Goal: Find specific page/section: Find specific page/section

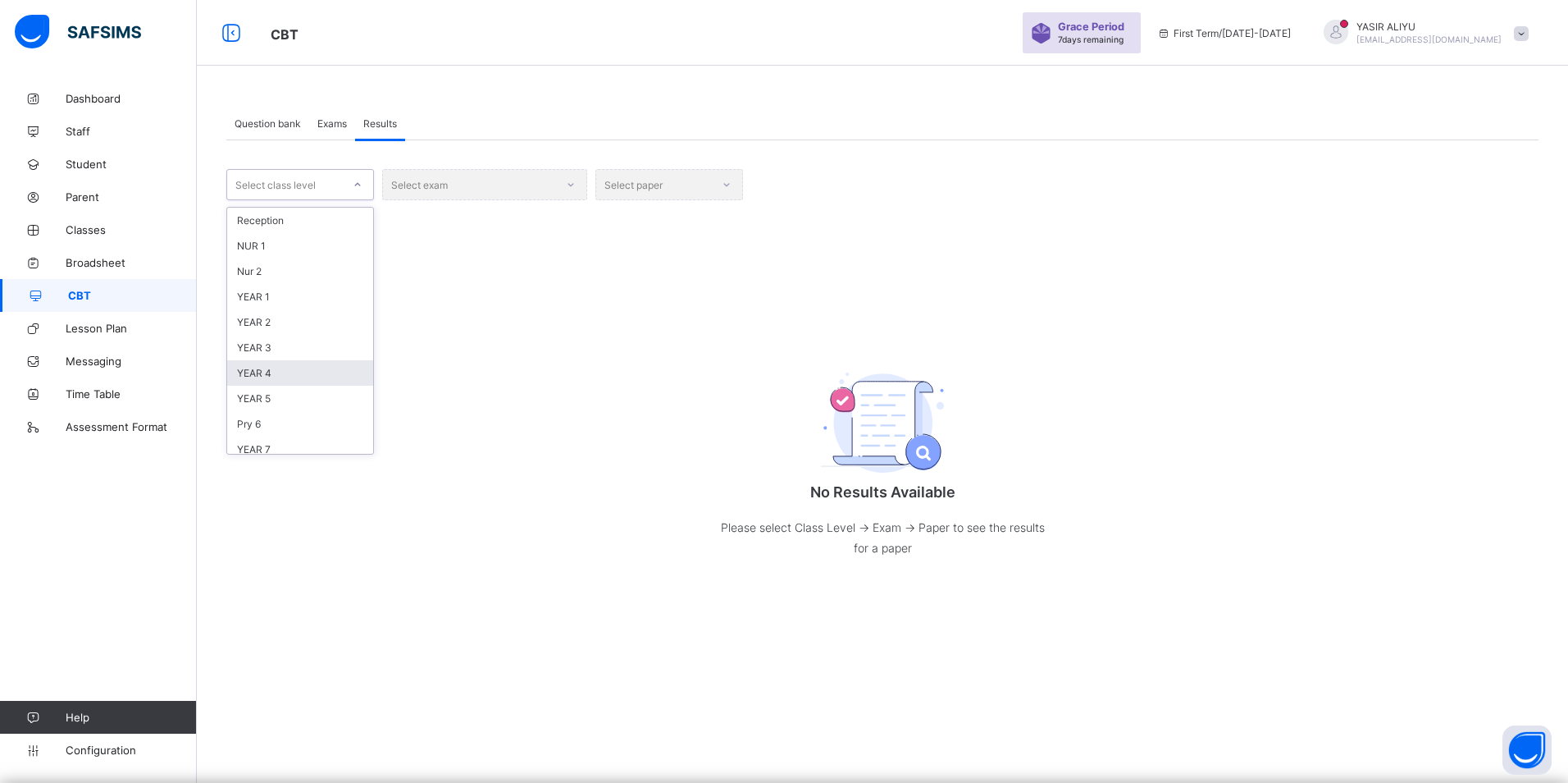
scroll to position [82, 0]
click at [274, 390] on div "YEAR 8" at bounding box center [300, 393] width 146 height 26
click at [568, 188] on div "Select exam" at bounding box center [485, 185] width 205 height 31
click at [428, 192] on div "Select exam" at bounding box center [485, 185] width 205 height 31
click at [432, 186] on div "Select exam" at bounding box center [485, 185] width 205 height 31
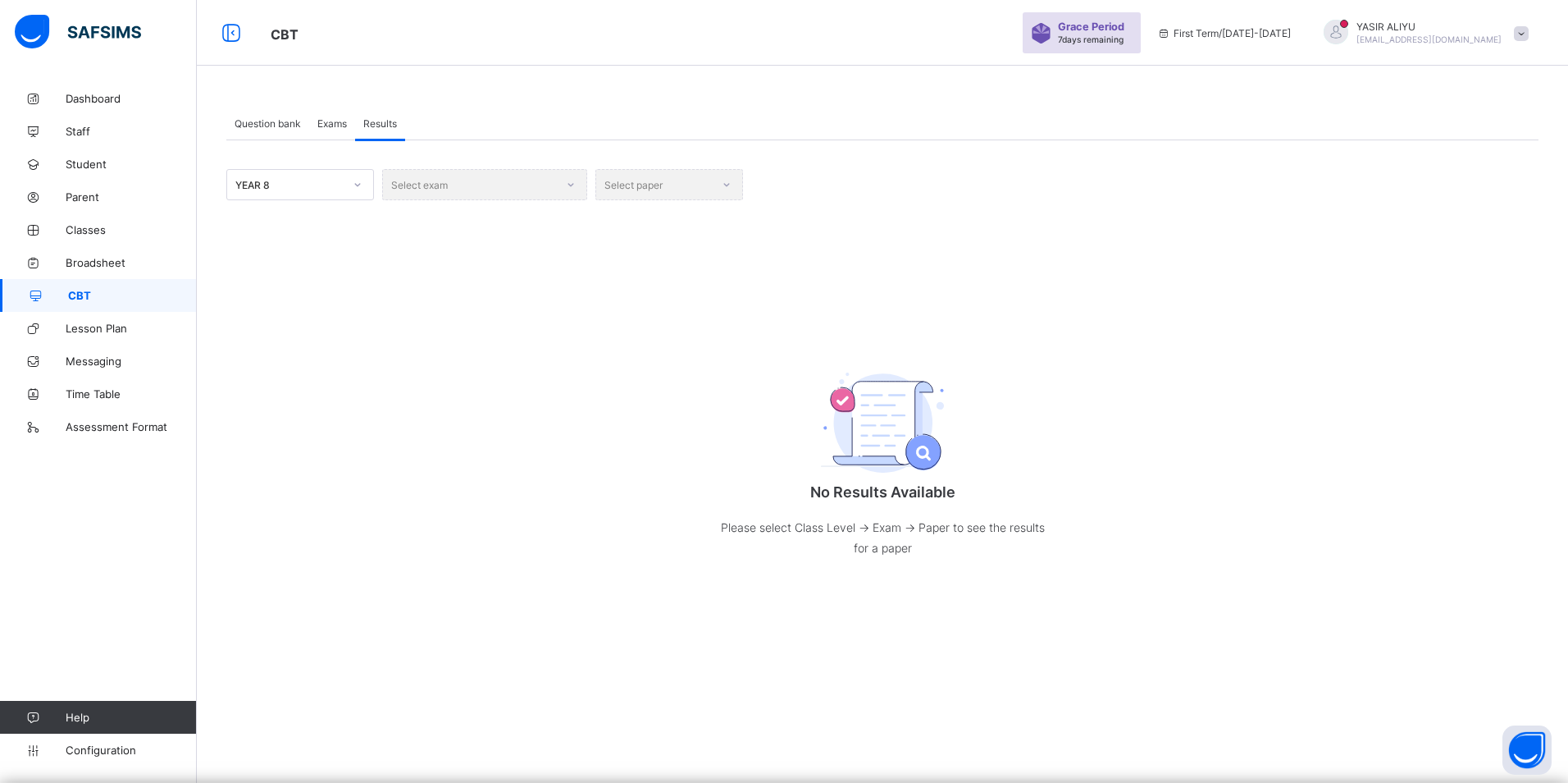
click at [649, 190] on div "Select paper" at bounding box center [669, 185] width 148 height 31
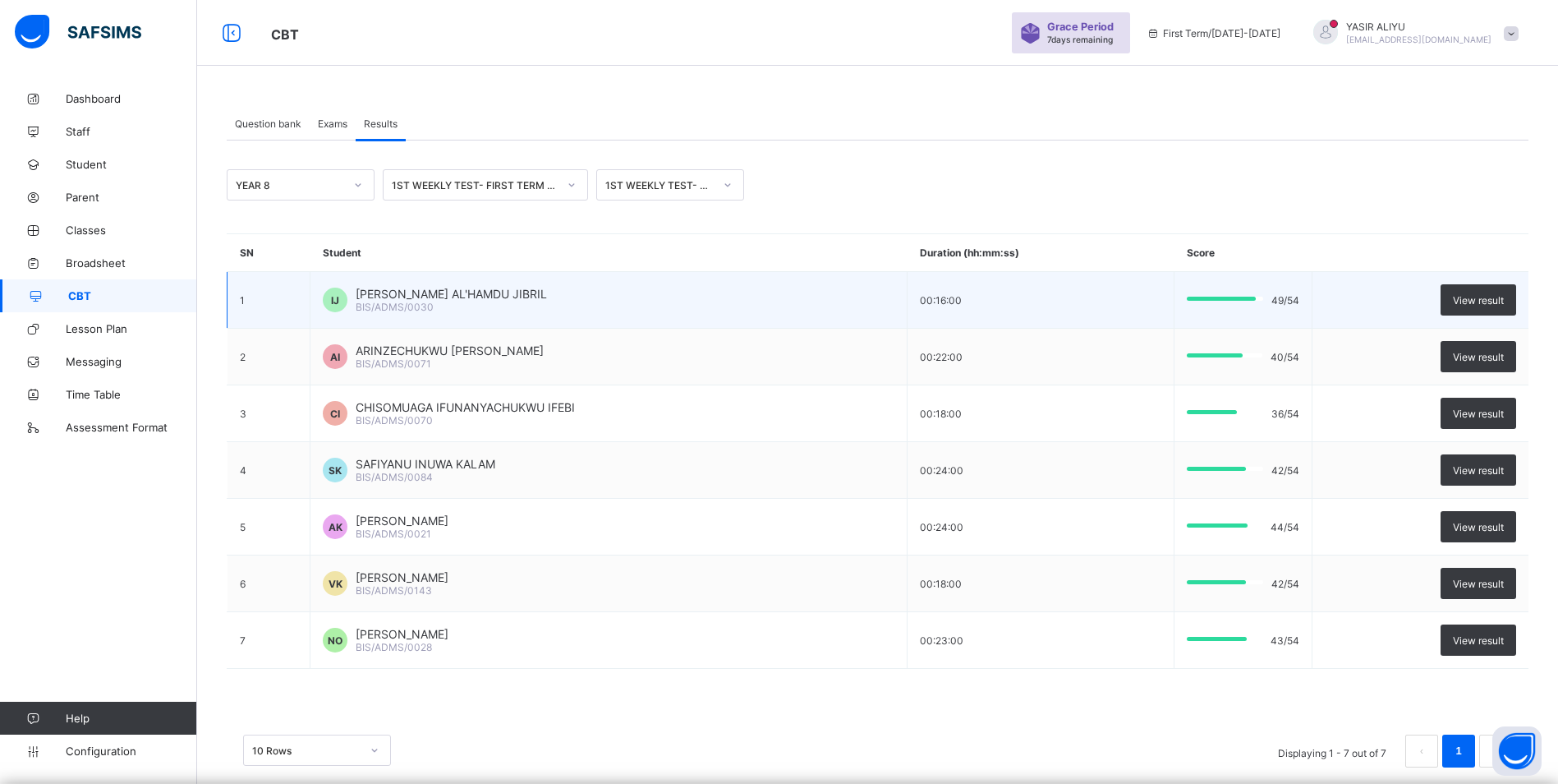
click at [386, 295] on span "[PERSON_NAME] AL'HAMDU JIBRIL" at bounding box center [451, 293] width 192 height 14
drag, startPoint x: 355, startPoint y: 291, endPoint x: 453, endPoint y: 309, distance: 99.6
click at [453, 309] on div "[PERSON_NAME] AL'HAMDU JIBRIL BIS/ADMS/0030" at bounding box center [451, 300] width 192 height 26
copy div "[PERSON_NAME] AL'HAMDU JIBRIL BIS/ADMS/0030"
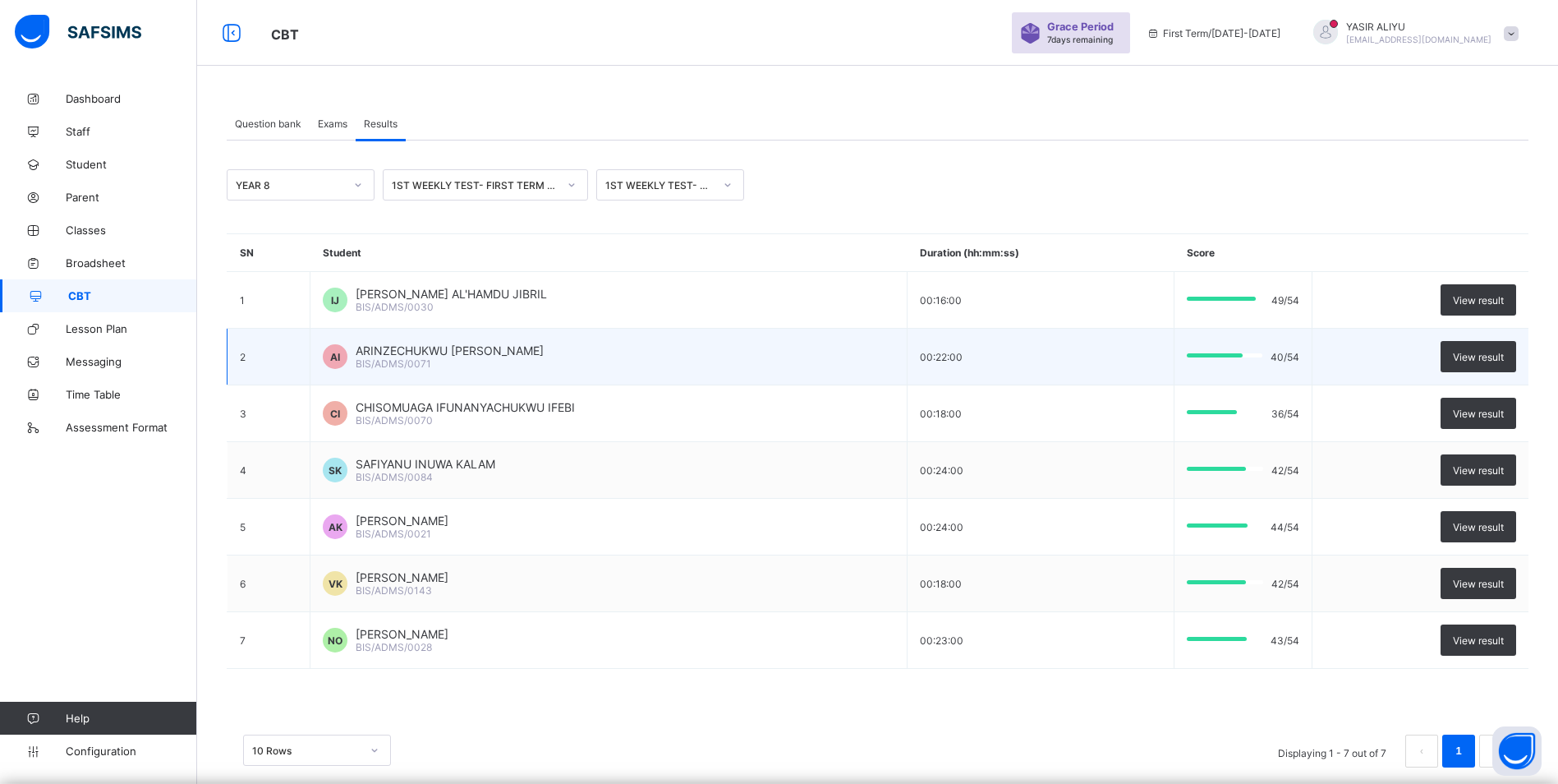
click at [367, 351] on span "ARINZECHUKWU [PERSON_NAME]" at bounding box center [449, 350] width 188 height 14
drag, startPoint x: 357, startPoint y: 346, endPoint x: 567, endPoint y: 362, distance: 210.6
click at [567, 362] on div "AI ARINZECHUKWU [PERSON_NAME] BIS/ADMS/0071" at bounding box center [609, 356] width 572 height 26
copy div "[PERSON_NAME] [PERSON_NAME] BIS/ADMS/0071"
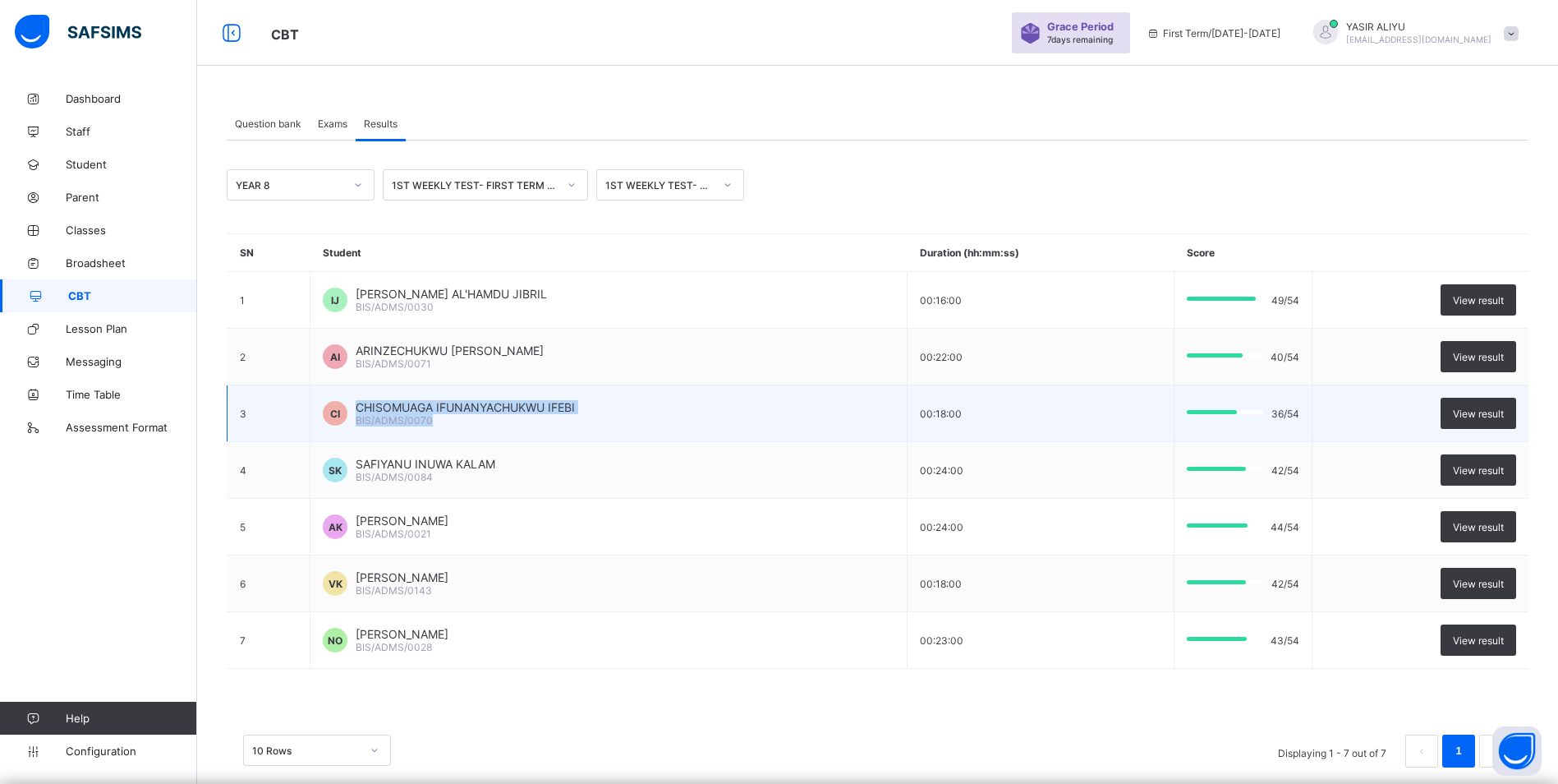
drag, startPoint x: 359, startPoint y: 404, endPoint x: 480, endPoint y: 417, distance: 121.7
click at [480, 417] on div "CHISOMUAGA IFUNANYACHUKWU IFEBI BIS/ADMS/0070" at bounding box center [465, 413] width 219 height 26
copy div "CHISOMUAGA IFUNANYACHUKWU IFEBI BIS/ADMS/0070"
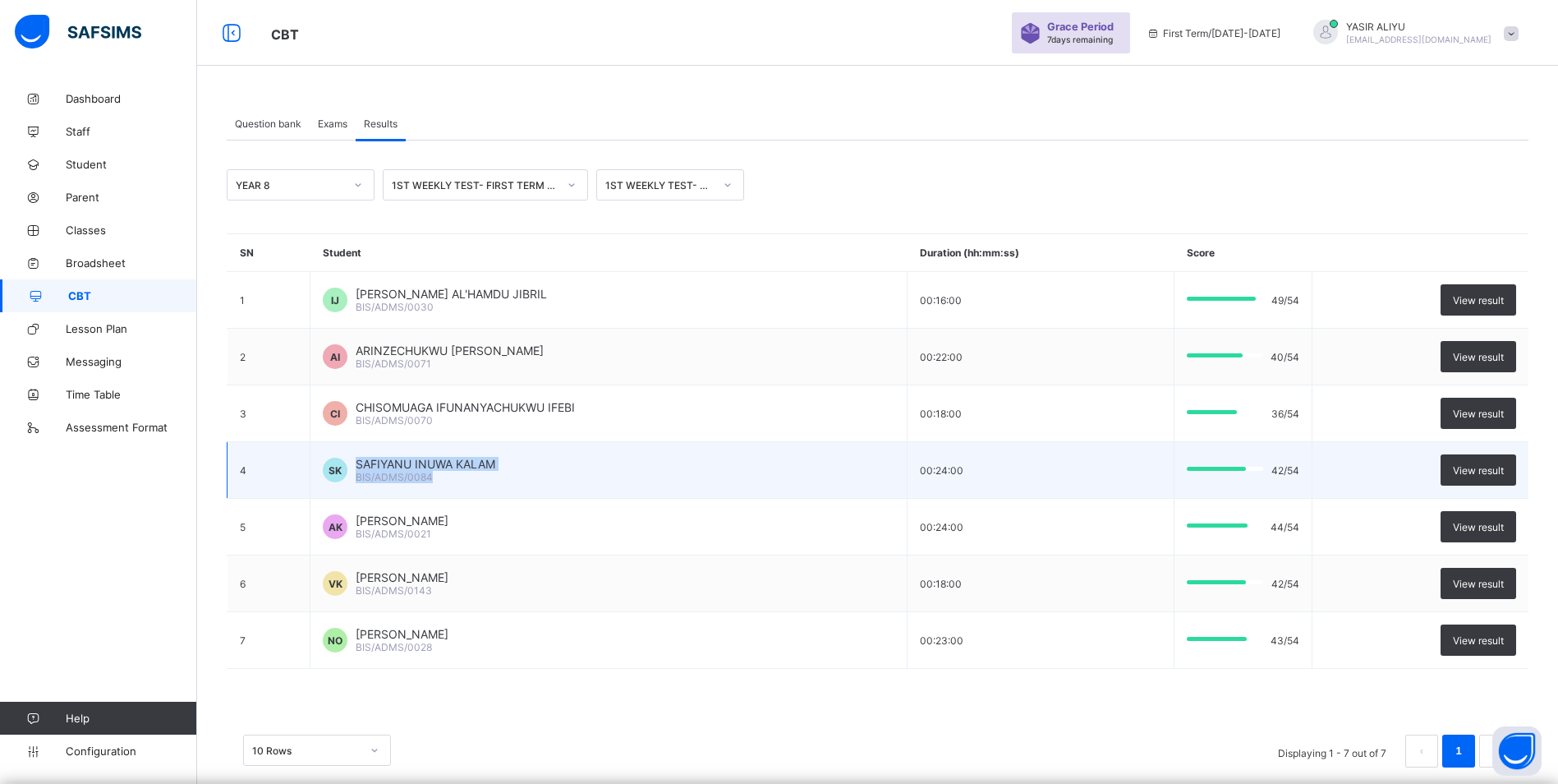
drag, startPoint x: 356, startPoint y: 464, endPoint x: 436, endPoint y: 477, distance: 81.0
click at [436, 477] on div "SAFIYANU INUWA KALAM BIS/ADMS/0084" at bounding box center [425, 469] width 140 height 26
copy div "SAFIYANU INUWA KALAM BIS/ADMS/0084"
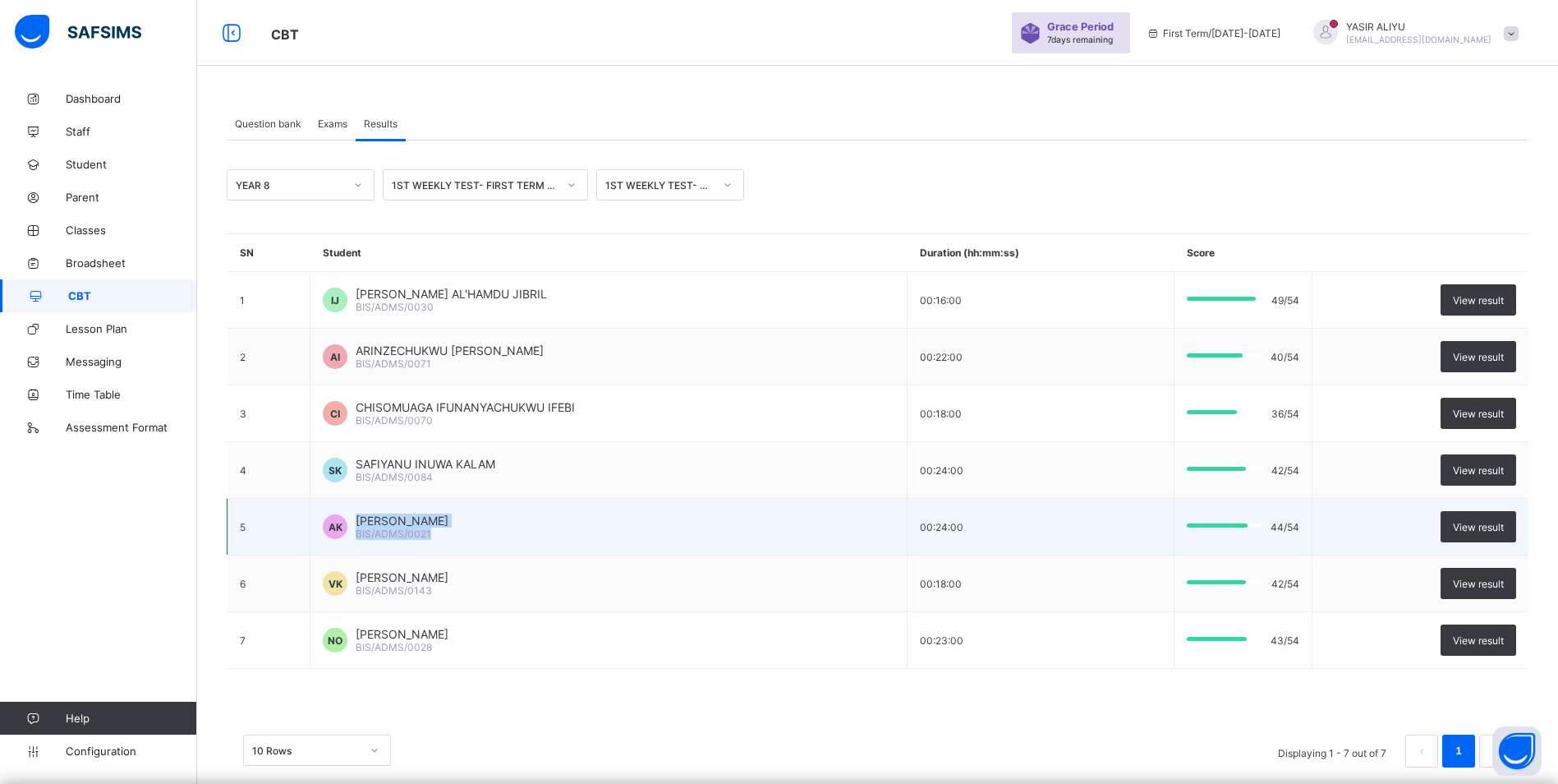
drag, startPoint x: 358, startPoint y: 517, endPoint x: 429, endPoint y: 530, distance: 72.2
click at [429, 530] on div "[PERSON_NAME] KINA BIS/ADMS/0021" at bounding box center [402, 527] width 93 height 26
copy div "[PERSON_NAME] KINA BIS/ADMS/0021"
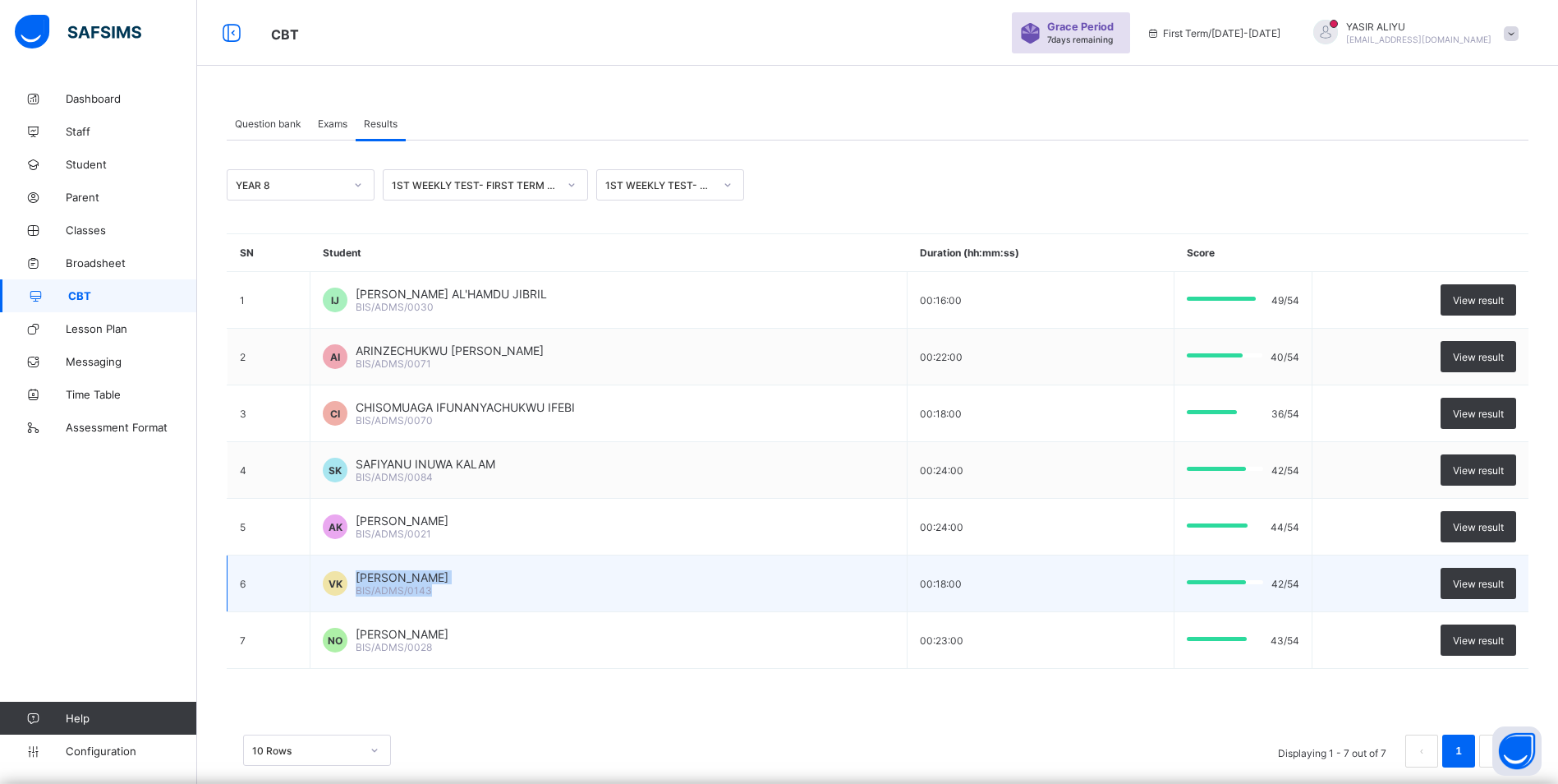
drag, startPoint x: 356, startPoint y: 572, endPoint x: 430, endPoint y: 586, distance: 75.3
click at [430, 586] on div "[PERSON_NAME] BIS/ADMS/0143" at bounding box center [402, 583] width 93 height 26
copy div "[PERSON_NAME] BIS/ADMS/0143"
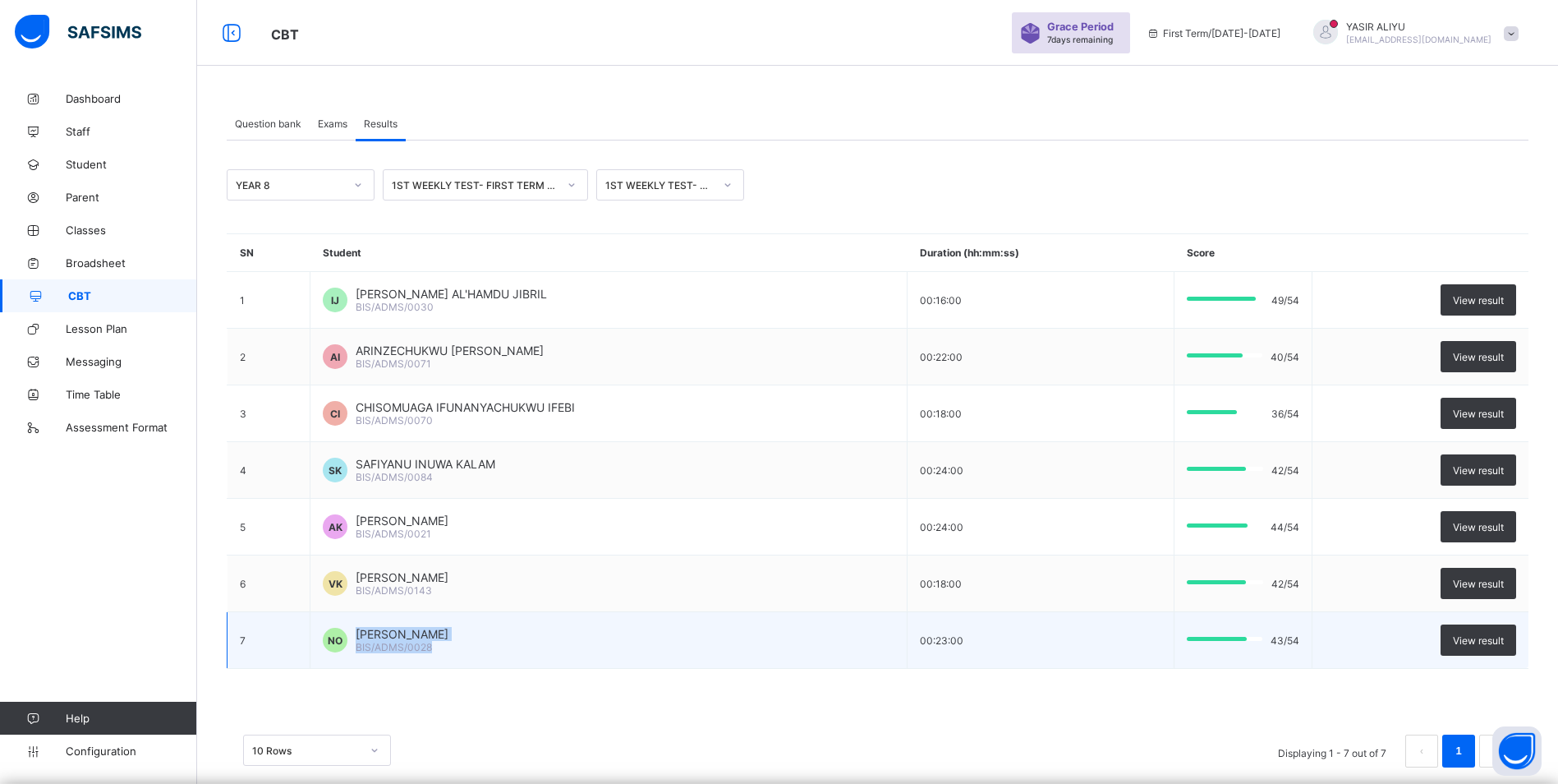
drag, startPoint x: 357, startPoint y: 634, endPoint x: 439, endPoint y: 644, distance: 82.6
click at [439, 644] on div "NO [PERSON_NAME] BIS/ADMS/0028" at bounding box center [609, 640] width 572 height 26
copy div "[PERSON_NAME] BIS/ADMS/0028"
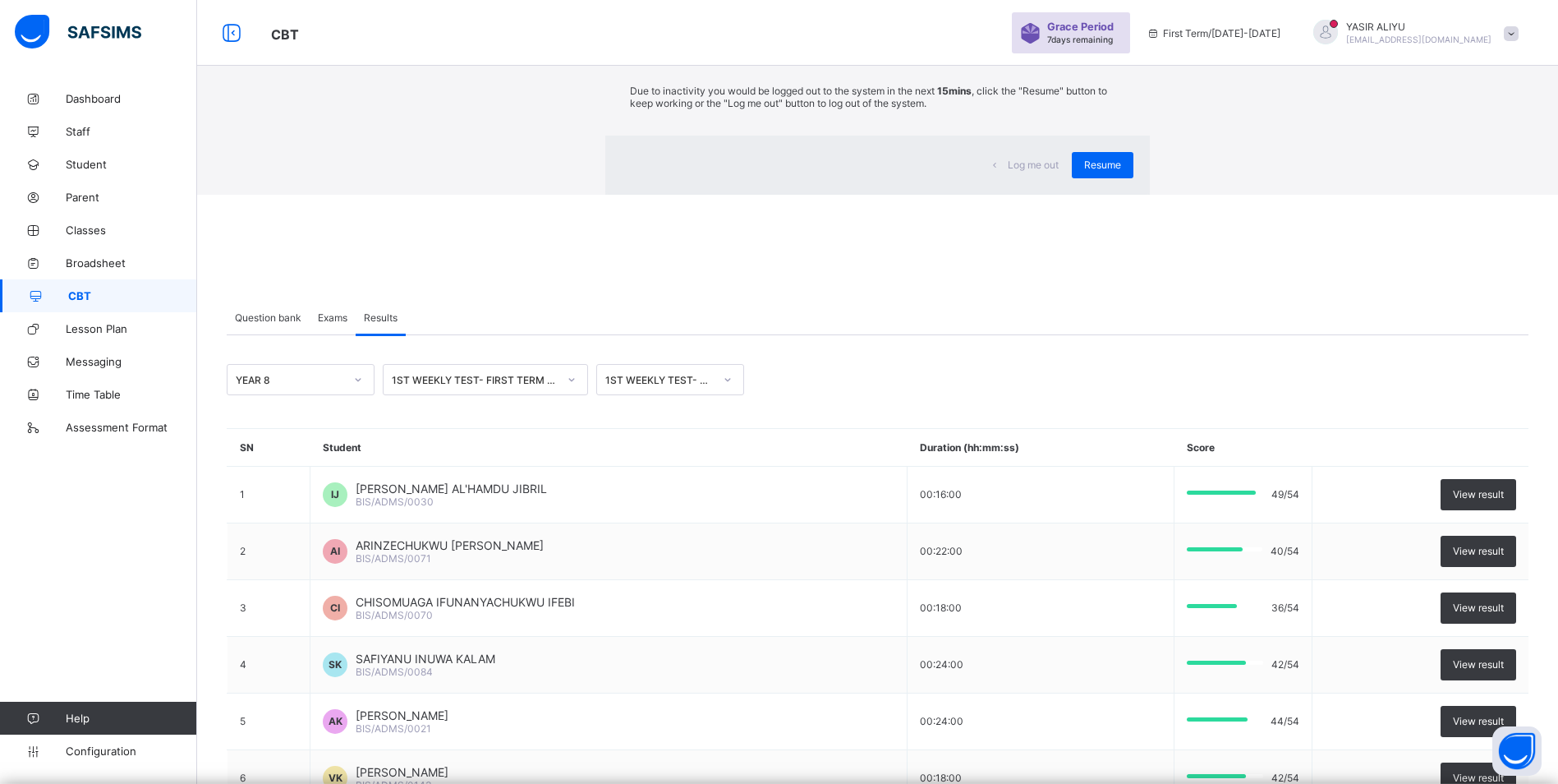
click at [1008, 171] on span "Log me out" at bounding box center [1033, 164] width 51 height 12
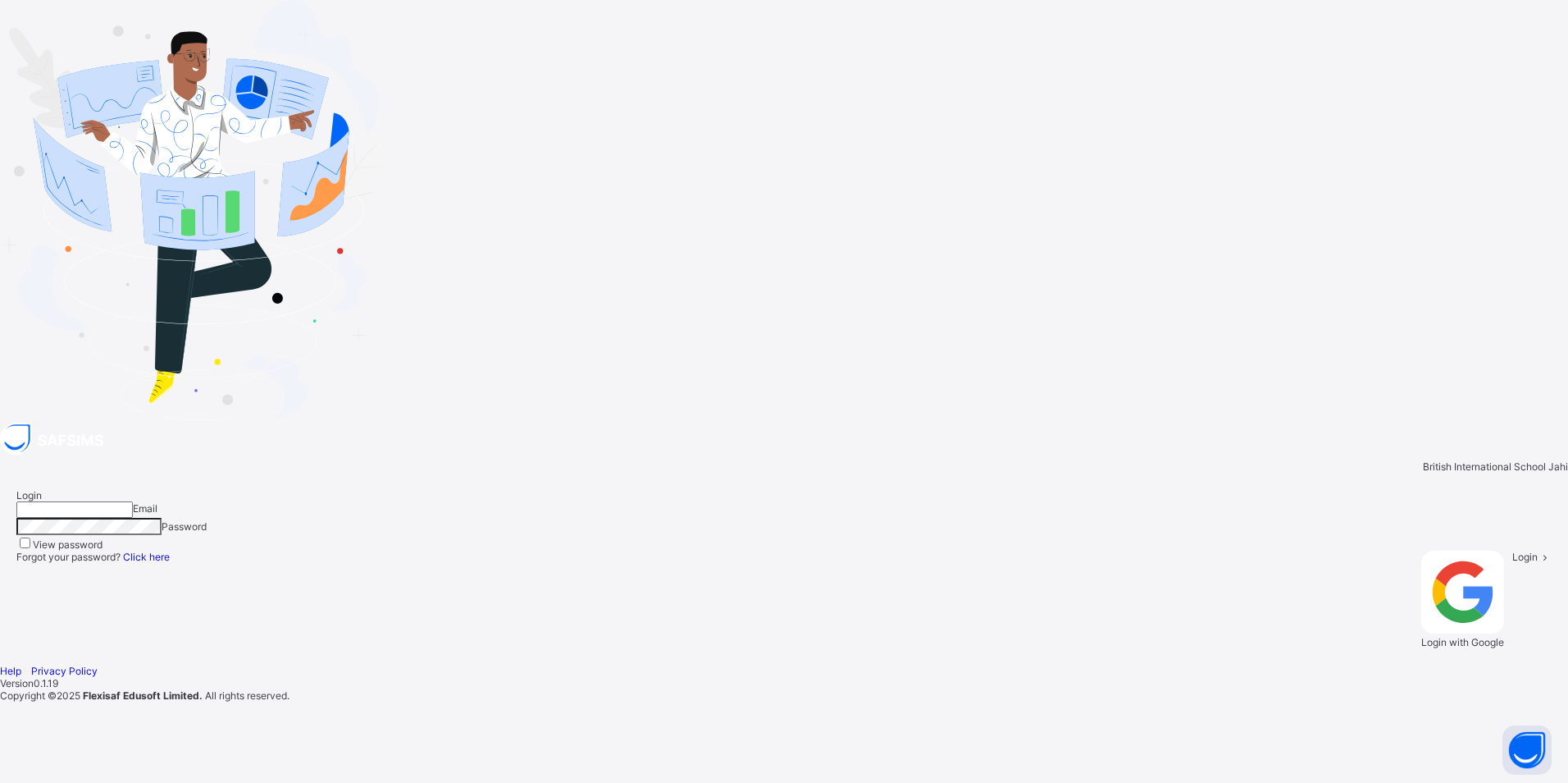
type input "**********"
